Goal: Find contact information

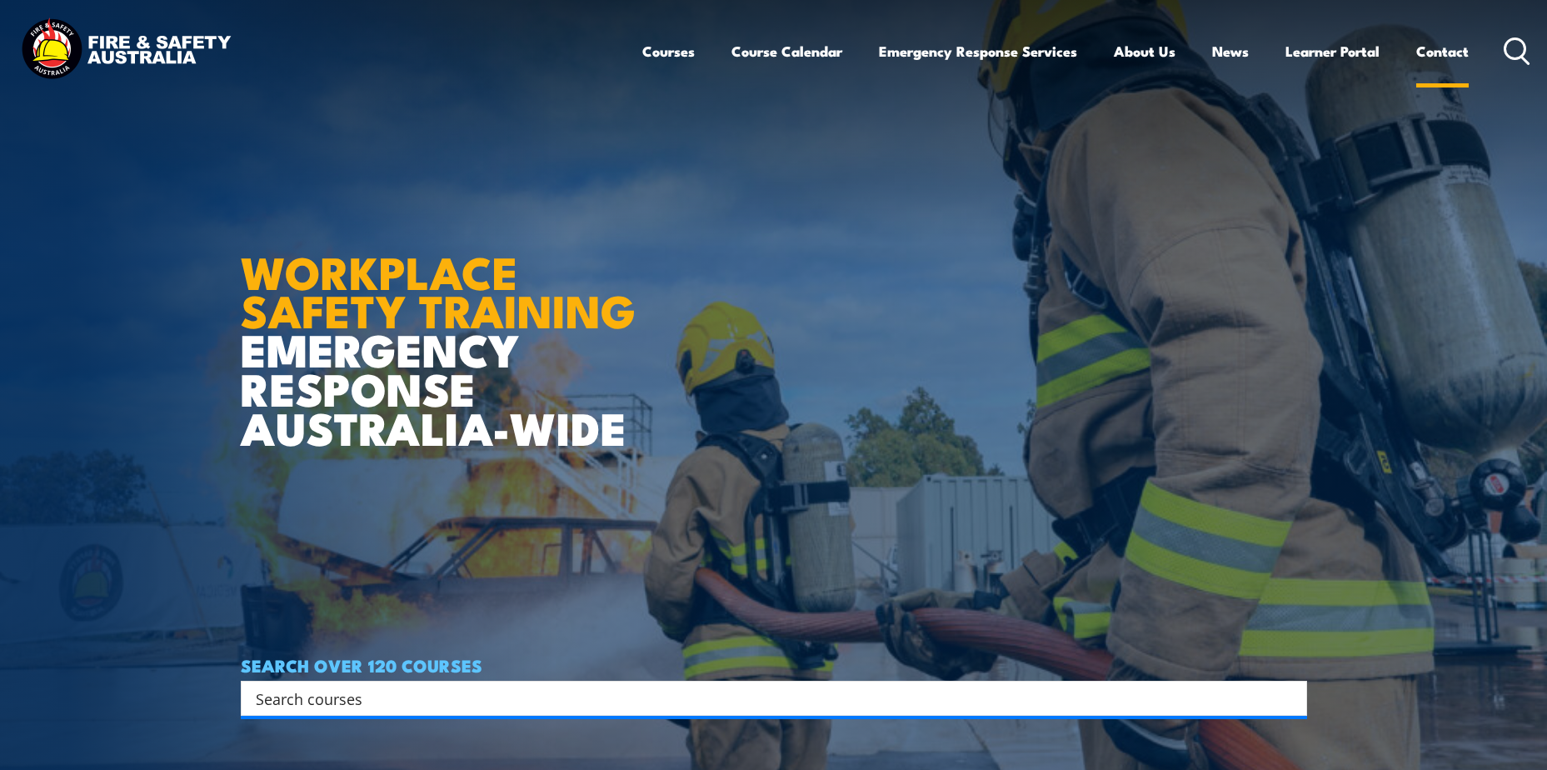
click at [1437, 59] on link "Contact" at bounding box center [1443, 51] width 52 height 44
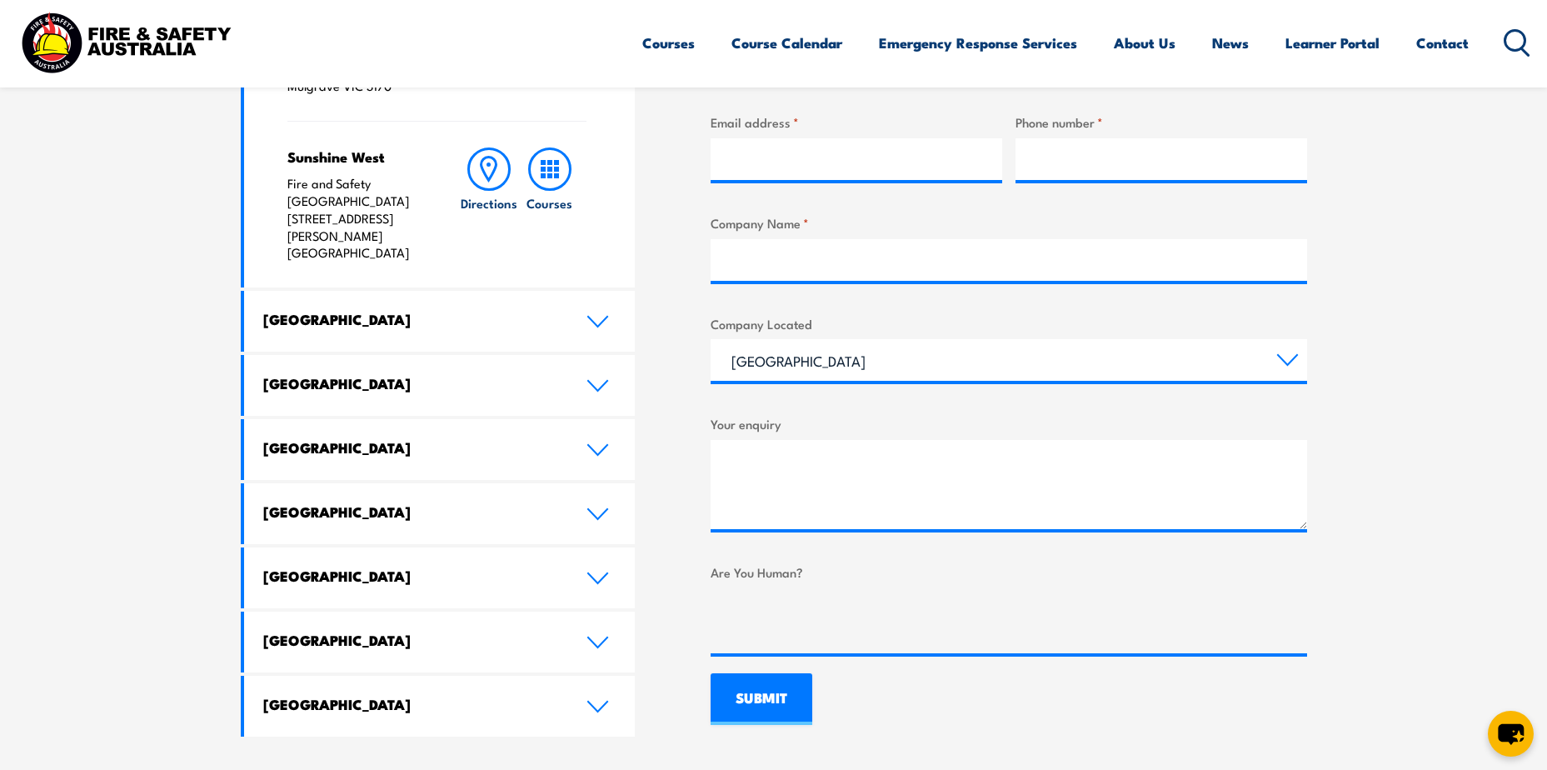
scroll to position [917, 0]
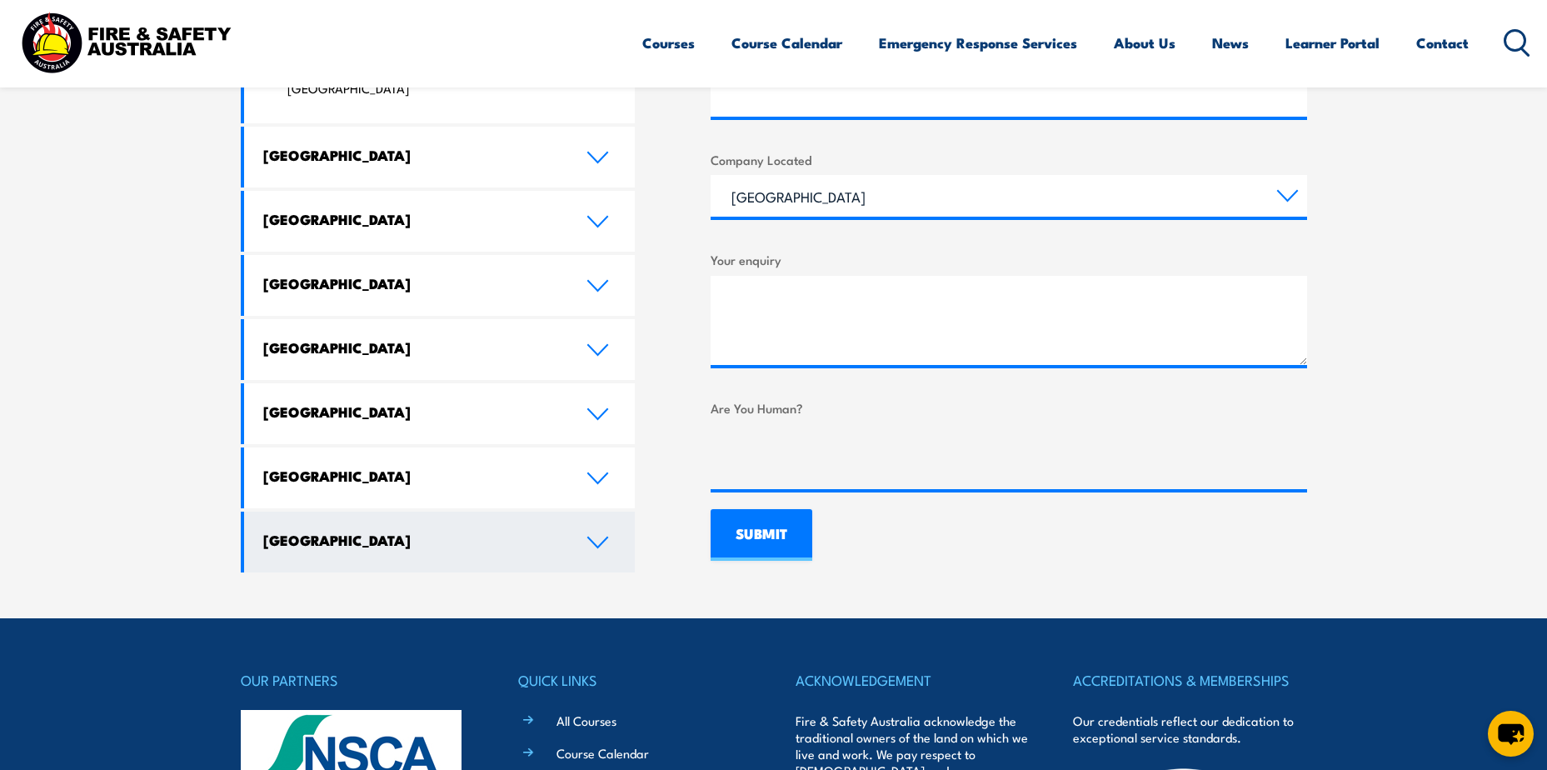
click at [405, 531] on h4 "[GEOGRAPHIC_DATA]" at bounding box center [412, 540] width 298 height 18
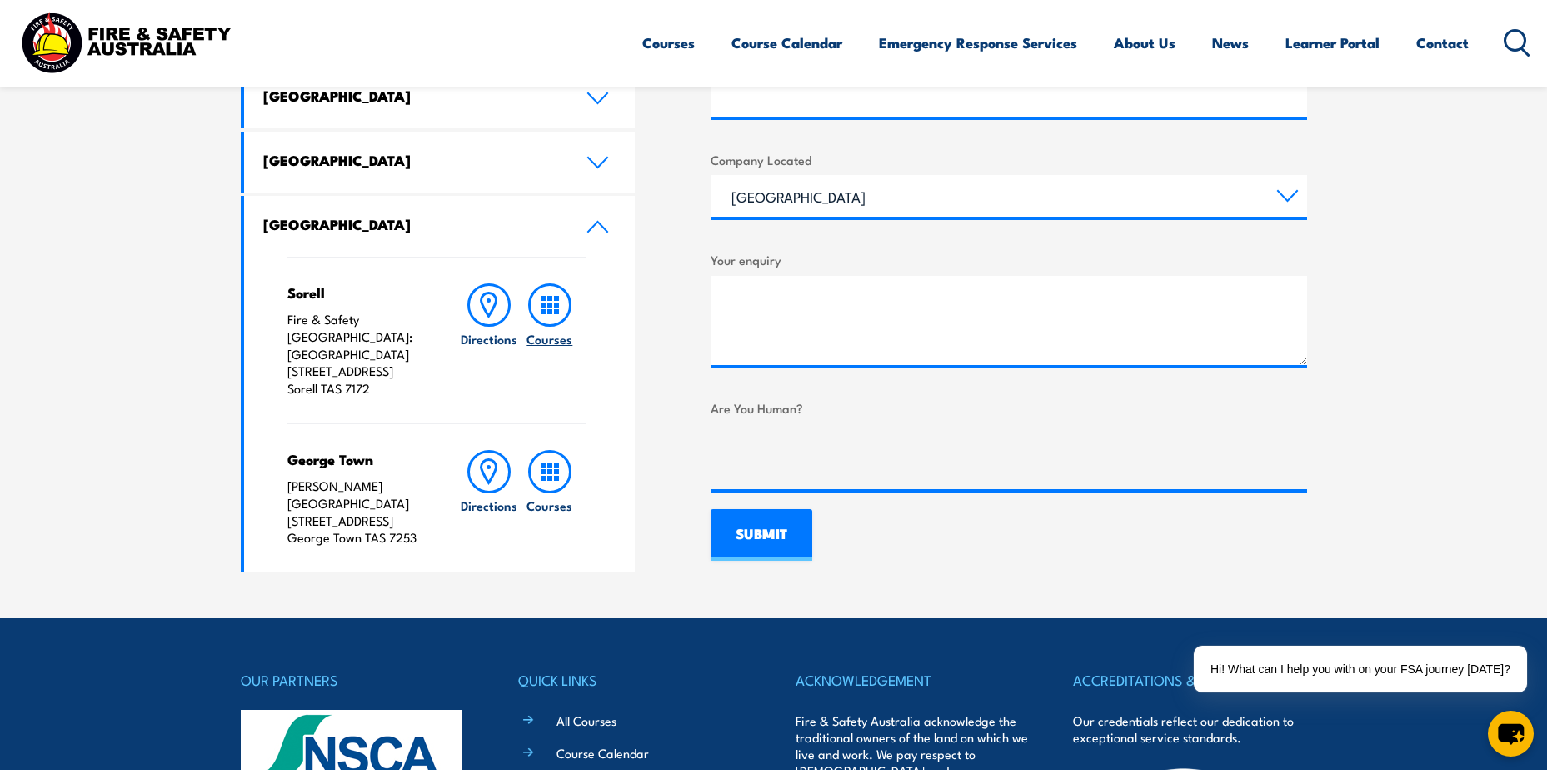
click at [553, 311] on icon at bounding box center [549, 304] width 43 height 43
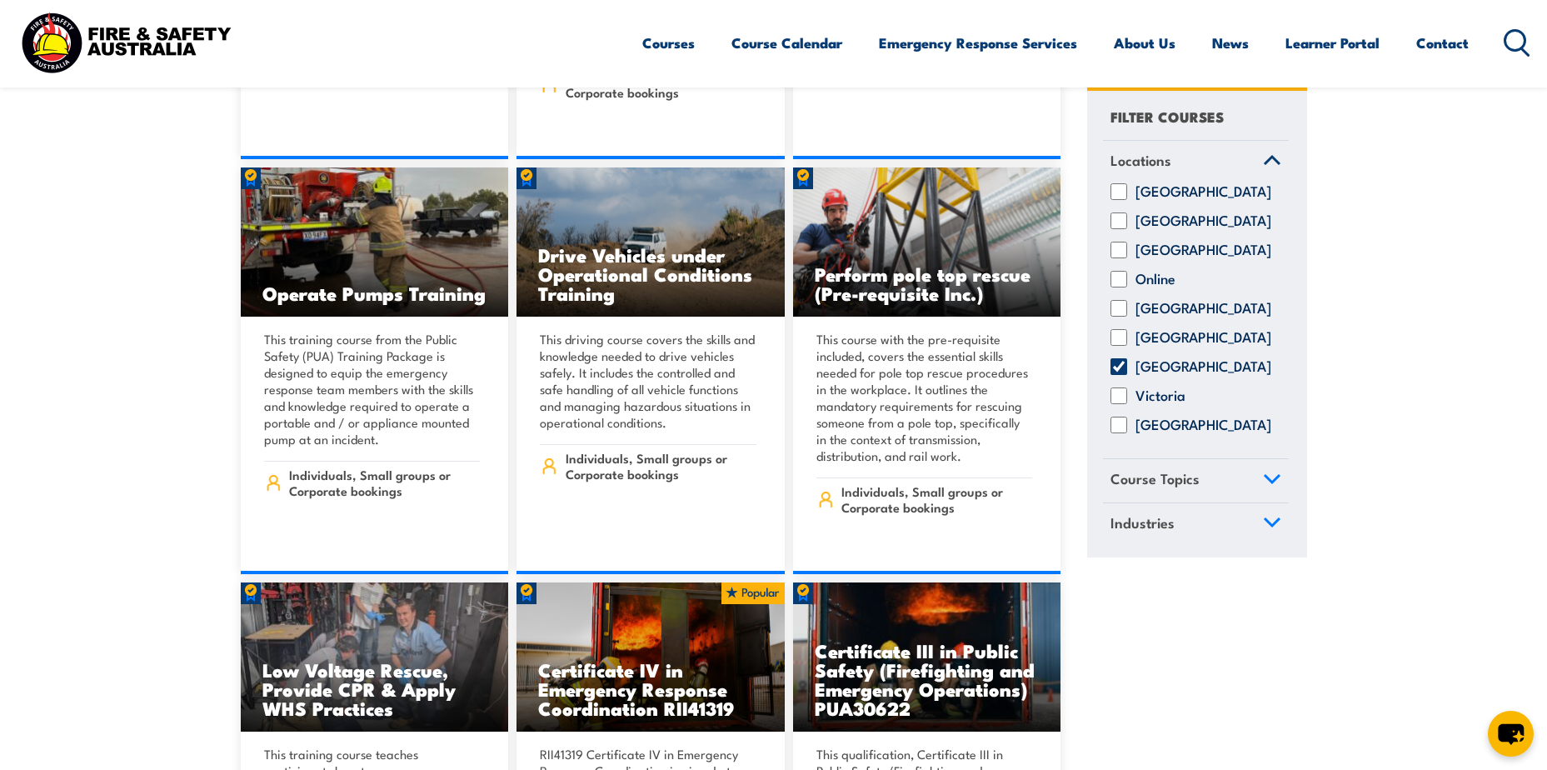
scroll to position [2583, 0]
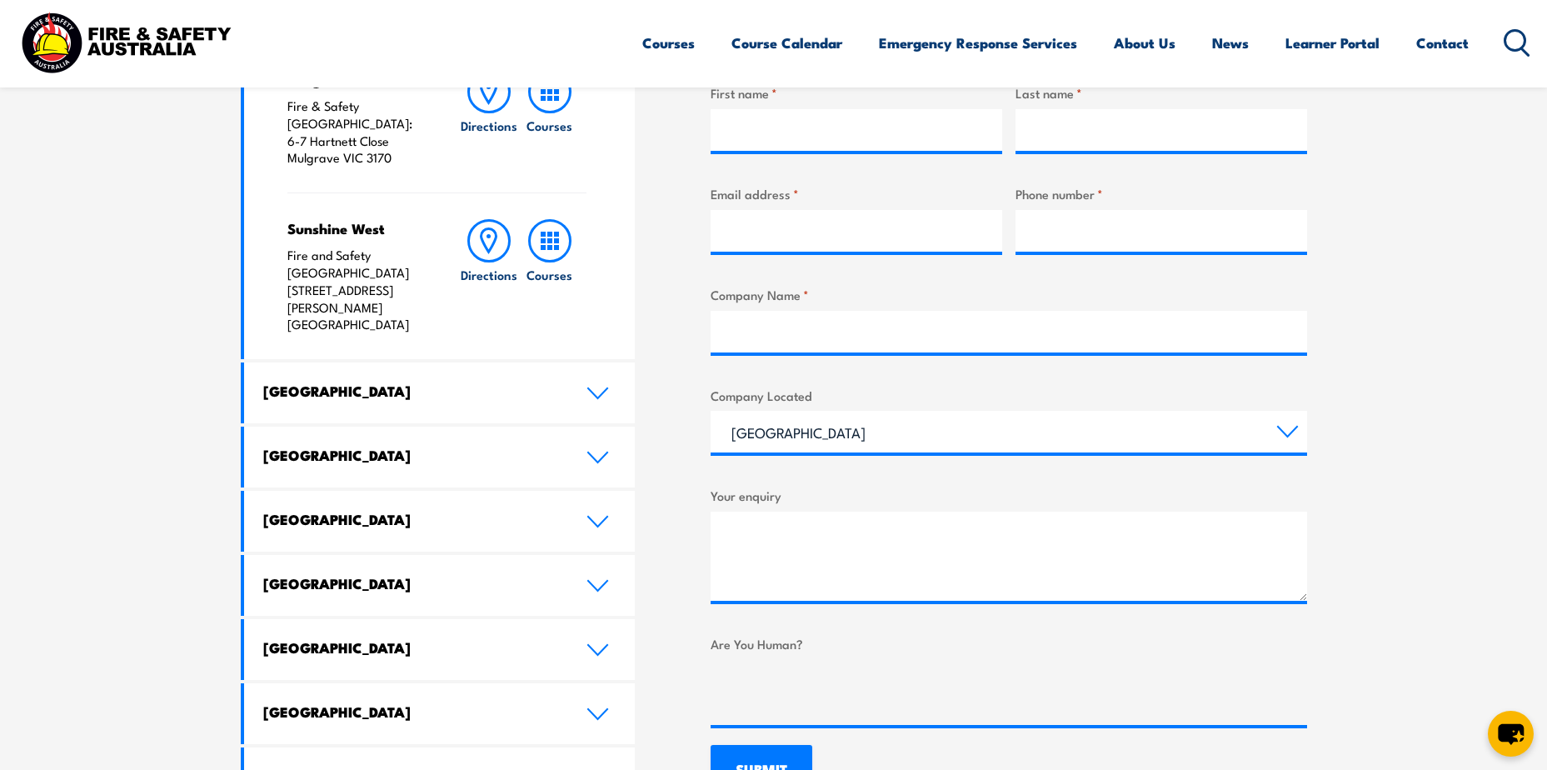
scroll to position [1097, 0]
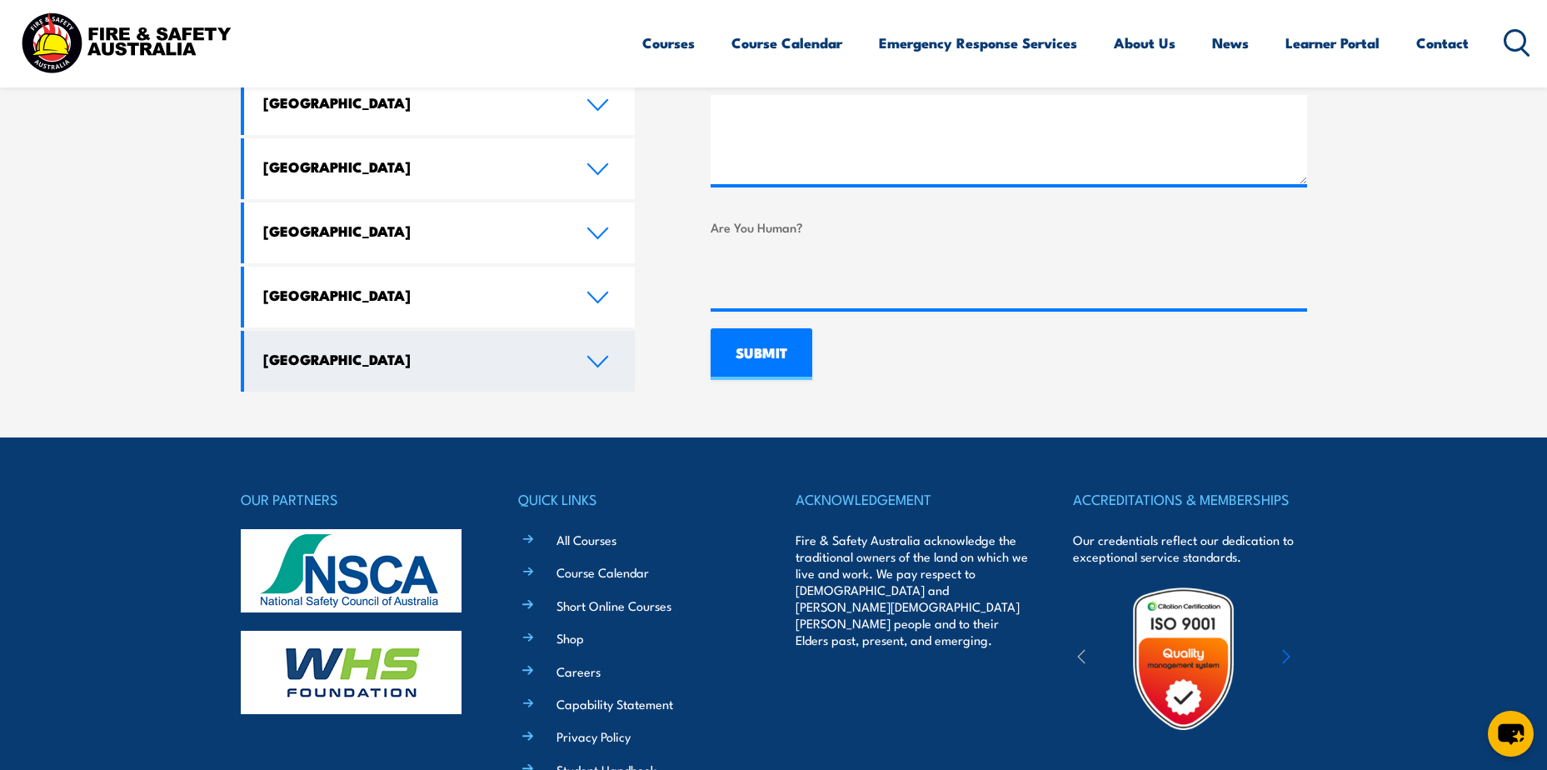
click at [557, 350] on h4 "[GEOGRAPHIC_DATA]" at bounding box center [412, 359] width 298 height 18
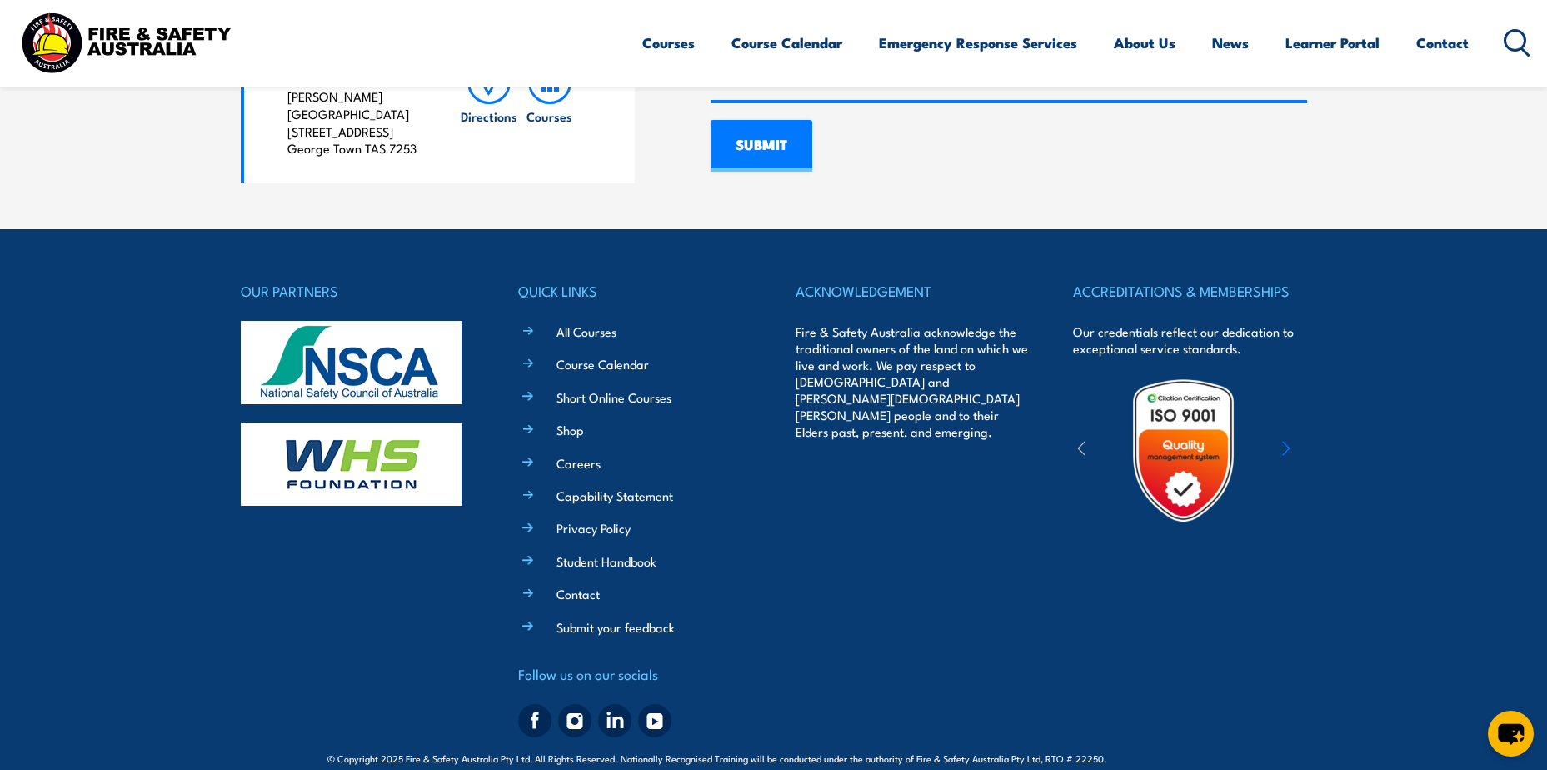
scroll to position [1330, 0]
